Goal: Transaction & Acquisition: Purchase product/service

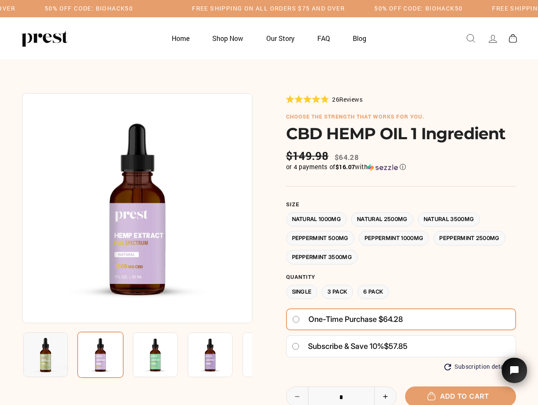
click at [269, 202] on div at bounding box center [268, 307] width 493 height 428
click at [137, 208] on img at bounding box center [137, 208] width 230 height 230
click at [137, 355] on img at bounding box center [155, 354] width 45 height 45
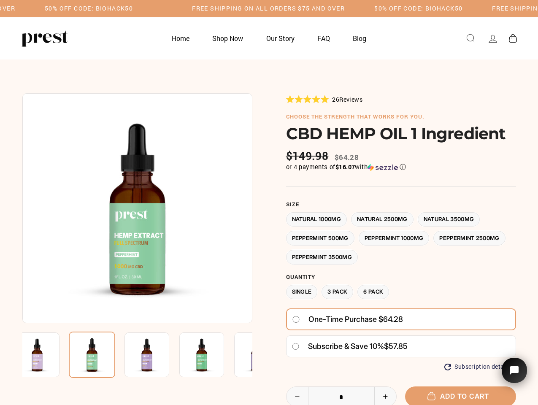
click at [46, 355] on img at bounding box center [37, 354] width 45 height 45
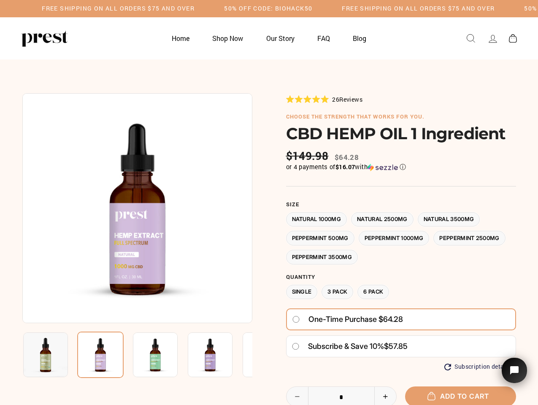
click at [133, 355] on img at bounding box center [155, 354] width 45 height 45
click at [100, 355] on img at bounding box center [100, 354] width 46 height 46
click at [155, 355] on img at bounding box center [155, 354] width 45 height 45
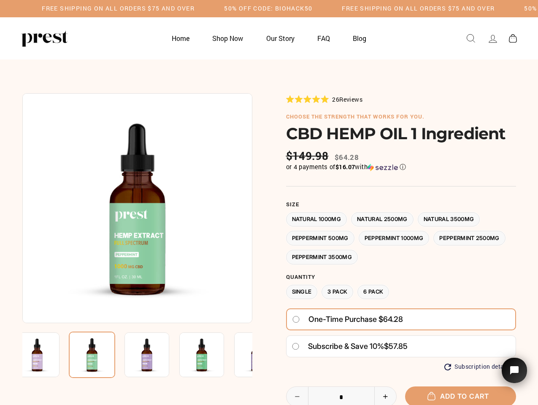
click at [115, 355] on img at bounding box center [92, 354] width 46 height 46
